Goal: Find specific page/section: Find specific page/section

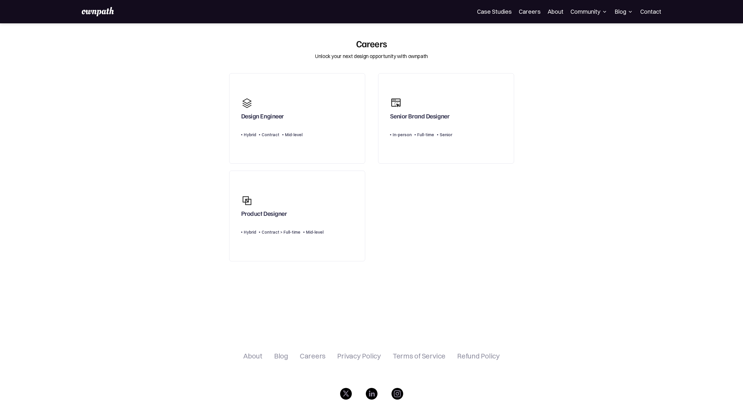
click at [538, 11] on link "Careers" at bounding box center [530, 11] width 22 height 7
click at [318, 358] on div "Careers" at bounding box center [313, 356] width 26 height 7
click at [308, 356] on div "Careers" at bounding box center [313, 356] width 26 height 7
